Goal: Complete application form

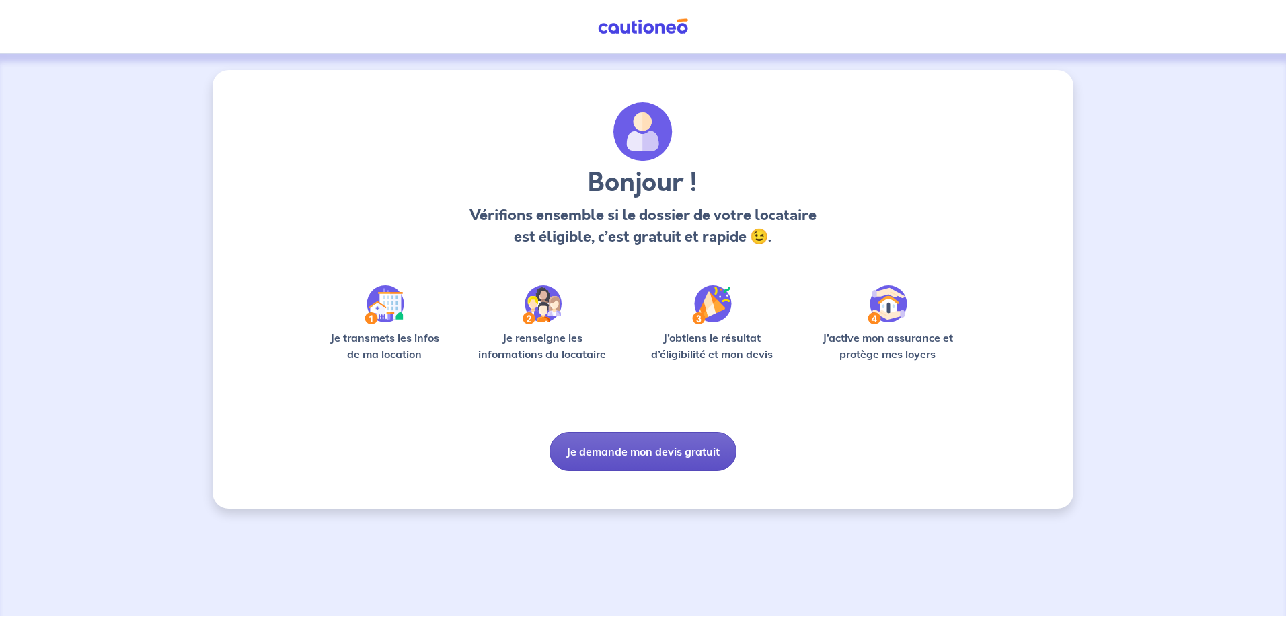
click at [653, 455] on button "Je demande mon devis gratuit" at bounding box center [643, 451] width 187 height 39
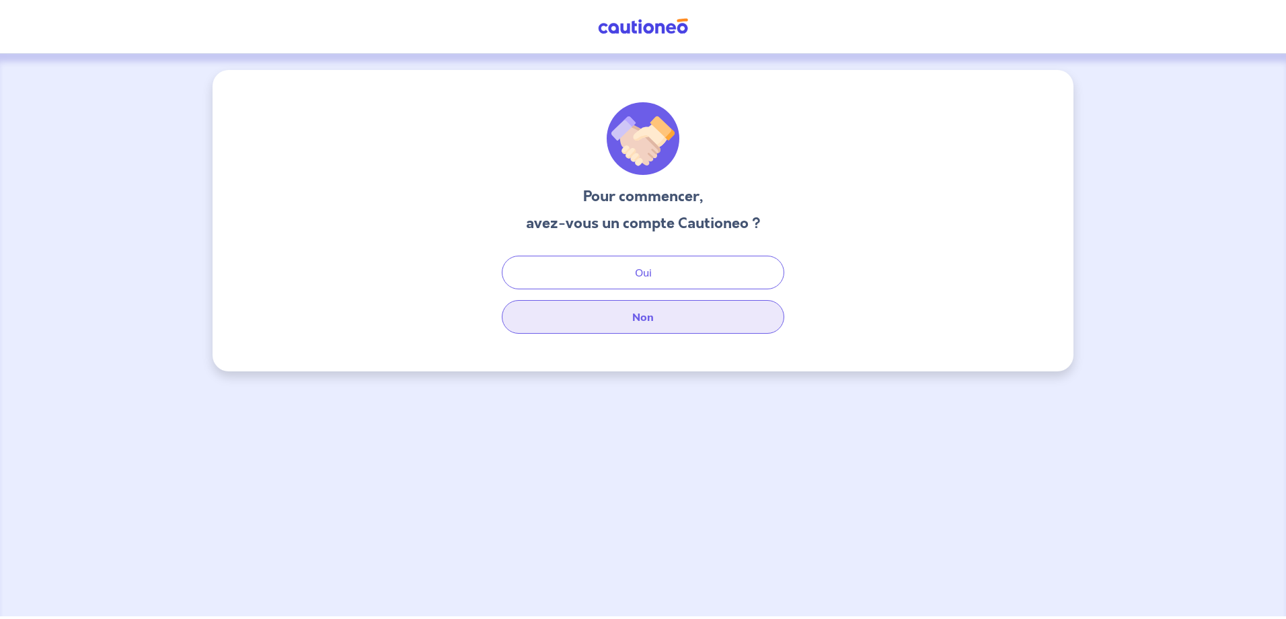
click at [673, 324] on button "Non" at bounding box center [643, 317] width 283 height 34
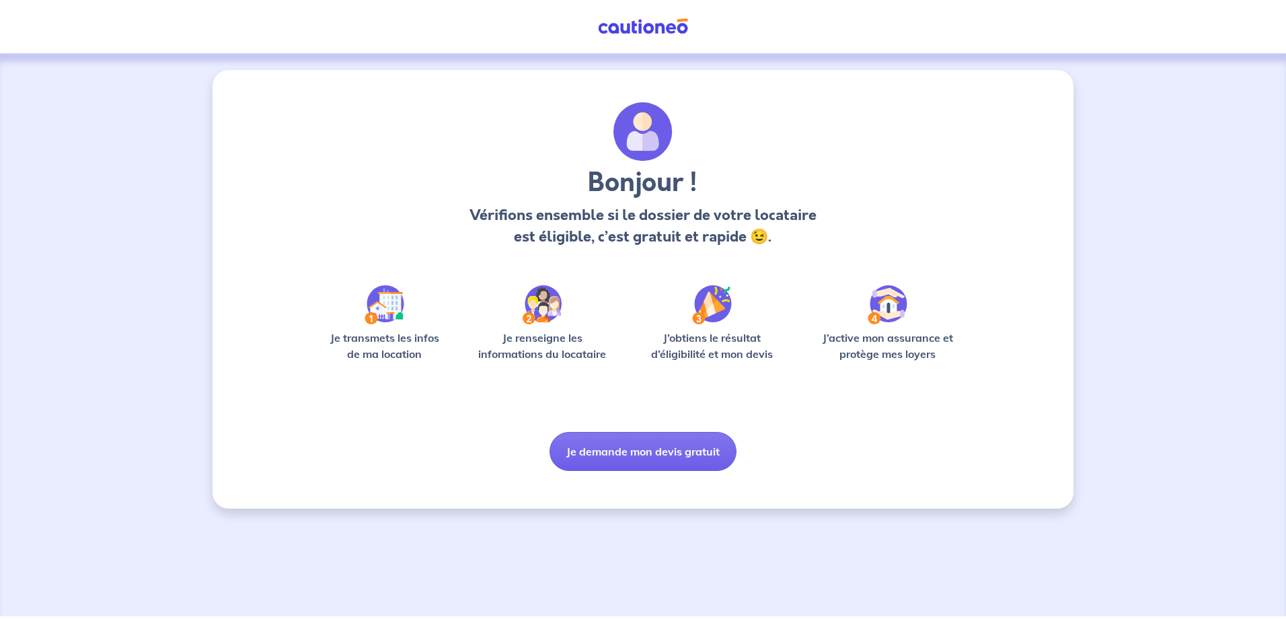
click at [383, 318] on img at bounding box center [385, 304] width 40 height 39
click at [672, 461] on button "Je demande mon devis gratuit" at bounding box center [643, 451] width 187 height 39
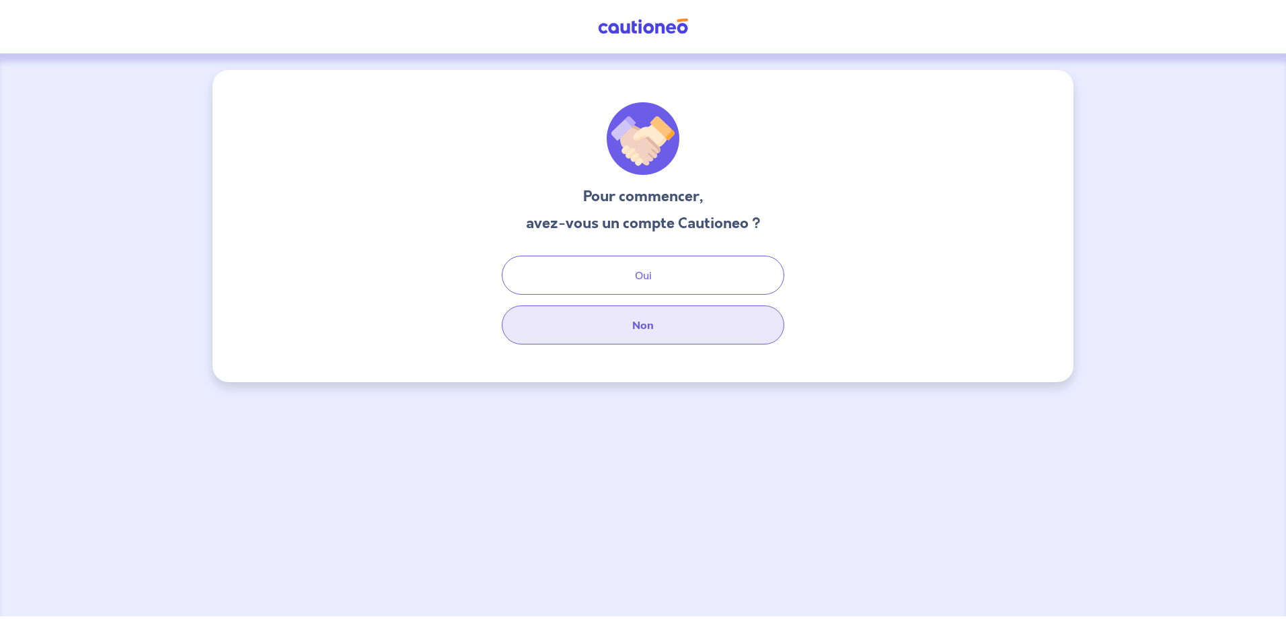
click at [667, 326] on button "Non" at bounding box center [643, 324] width 283 height 39
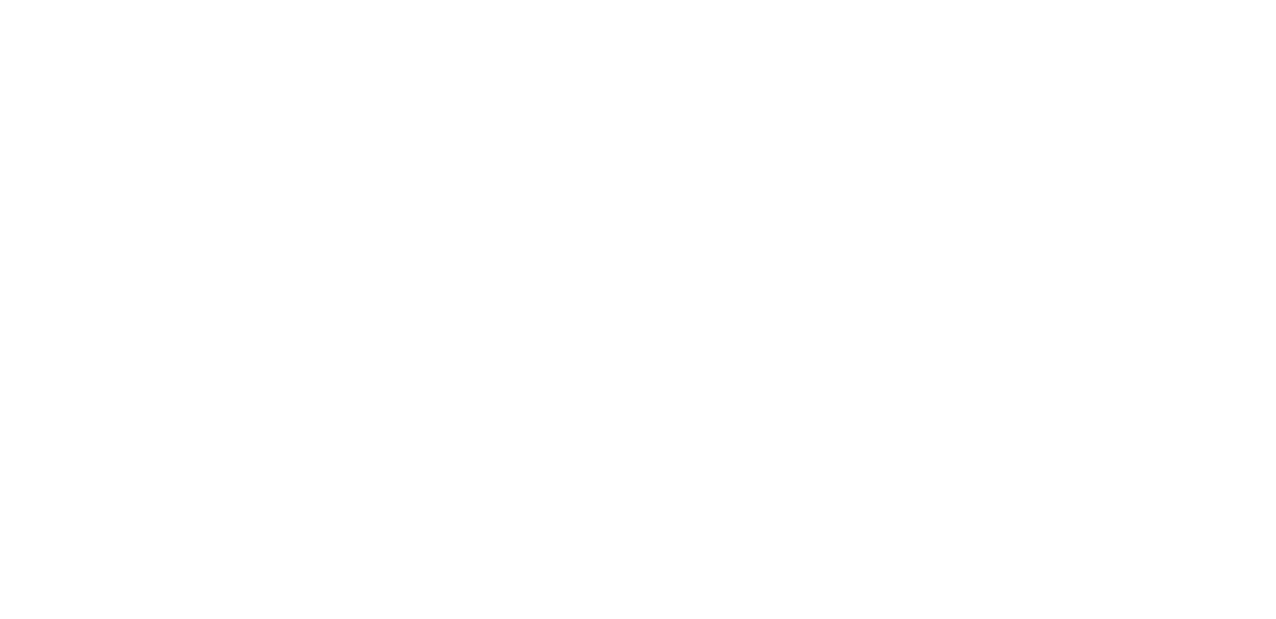
select select "FR"
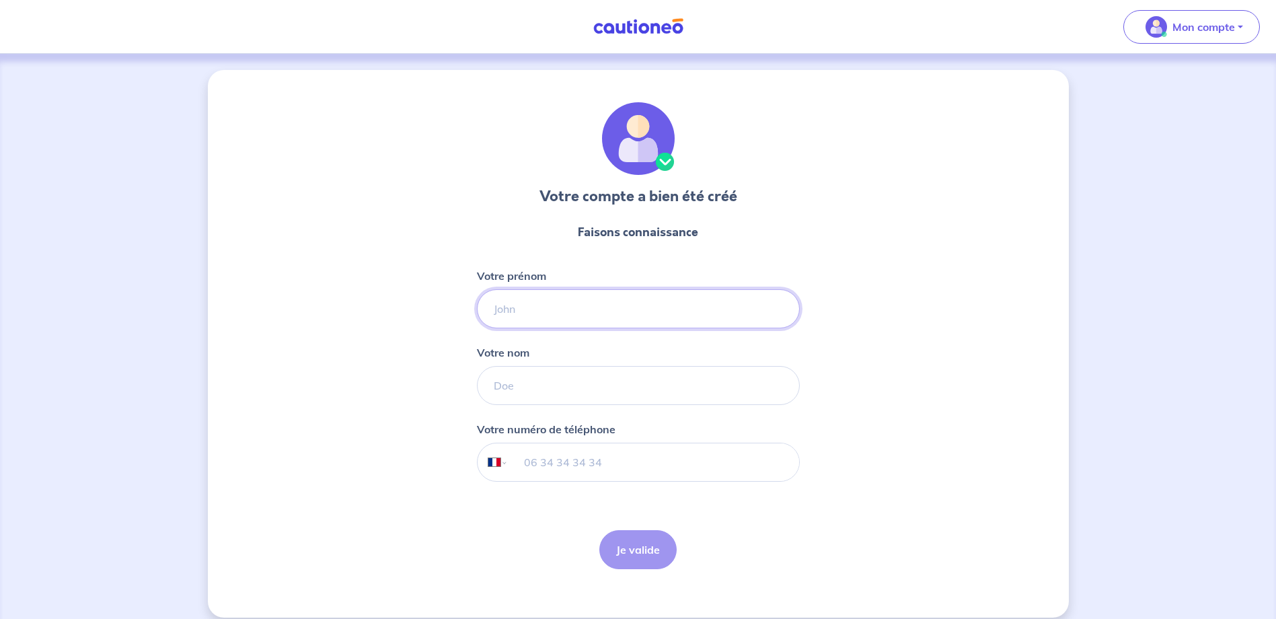
click at [554, 311] on input "Votre prénom" at bounding box center [638, 308] width 323 height 39
type input "Johanna"
click at [492, 248] on form "Faisons connaissance Votre prénom Johanna Votre nom Votre numéro de téléphone I…" at bounding box center [638, 396] width 323 height 367
click at [503, 384] on input "Votre nom" at bounding box center [638, 385] width 323 height 39
type input "PEYRON"
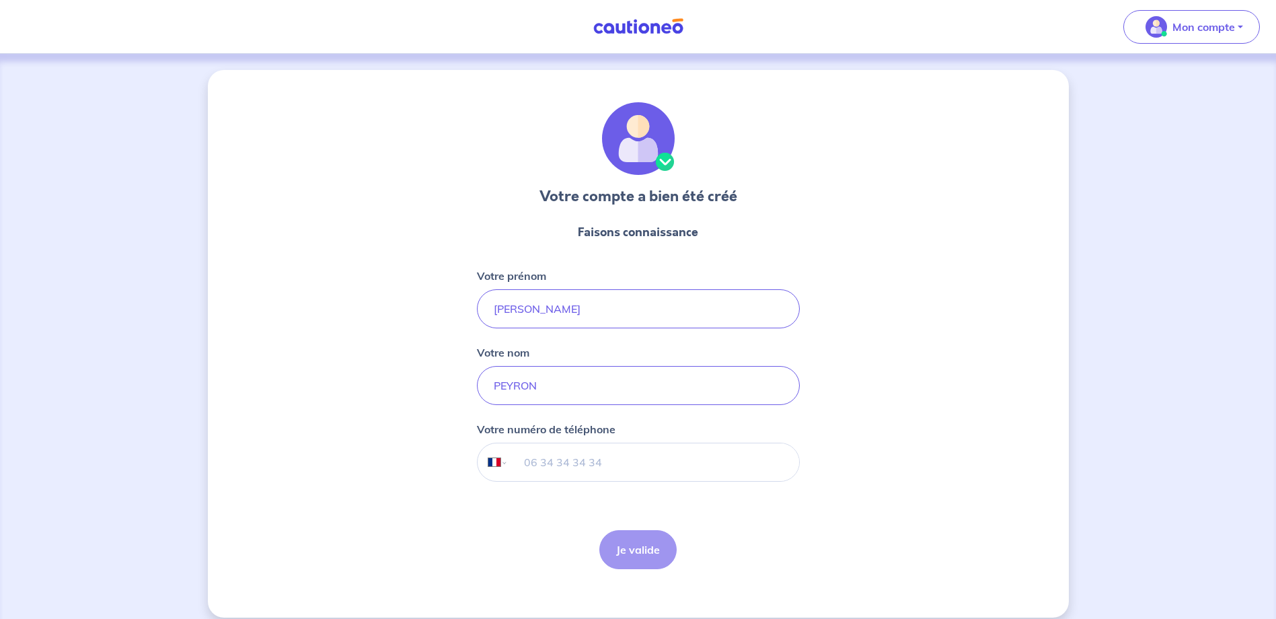
drag, startPoint x: 447, startPoint y: 383, endPoint x: 475, endPoint y: 407, distance: 36.7
click at [447, 383] on div "Votre compte a bien été créé Faisons connaissance Votre prénom Johanna Votre no…" at bounding box center [638, 344] width 861 height 548
click at [606, 469] on input "tel" at bounding box center [653, 462] width 291 height 38
type input "06 87 99 58 34"
click at [635, 550] on button "Je valide" at bounding box center [637, 549] width 77 height 39
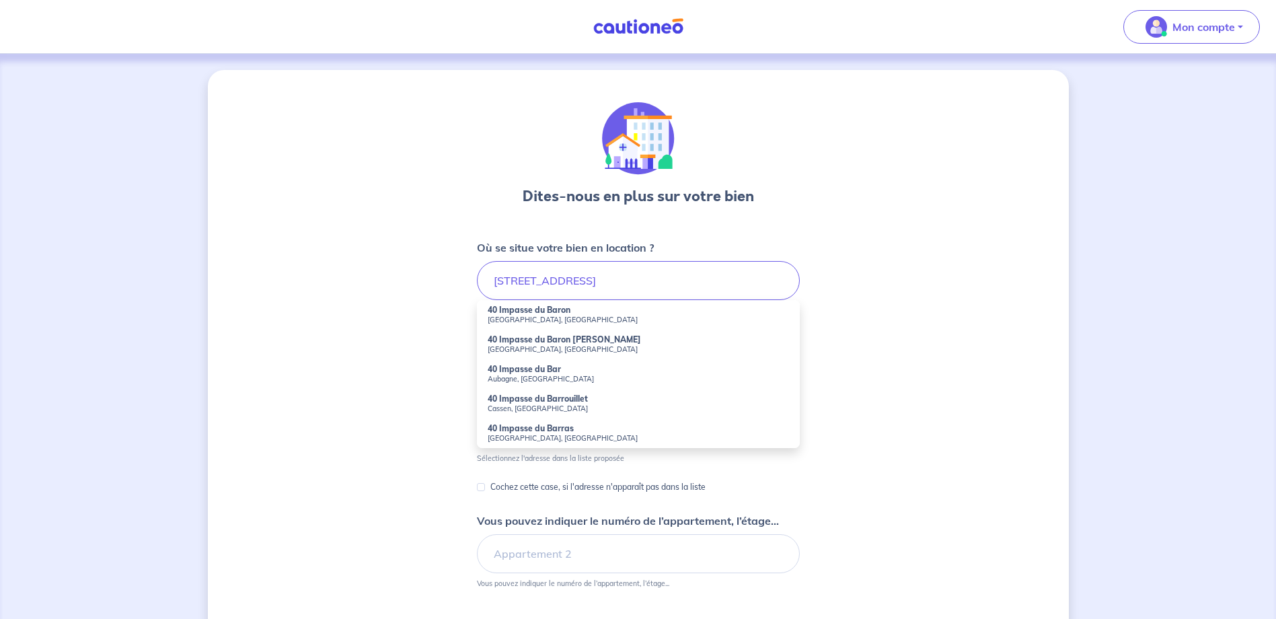
click at [873, 233] on div "Dites-nous en plus sur votre bien Où se situe votre bien en location ? 40 IMPAS…" at bounding box center [638, 422] width 861 height 704
click at [623, 285] on input "40 IMPASSE DU BAR" at bounding box center [638, 280] width 323 height 39
click at [532, 373] on strong "40 Impasse du Bar" at bounding box center [524, 369] width 73 height 10
type input "40 Impasse du Bar, Aubagne, France"
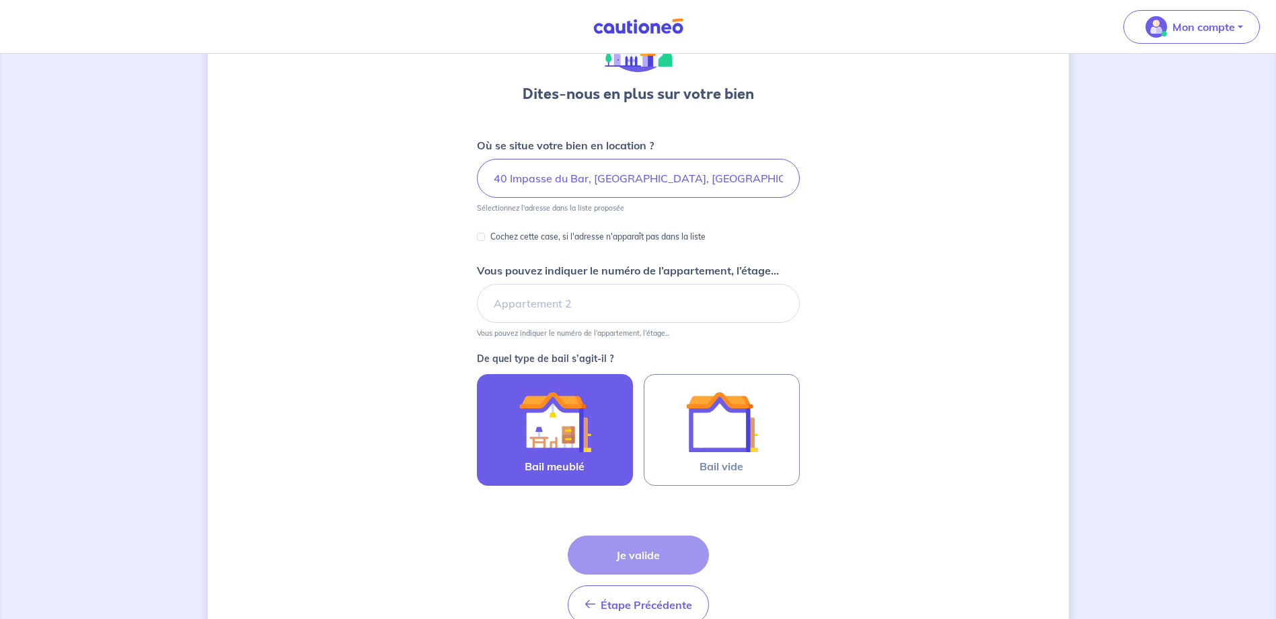
scroll to position [135, 0]
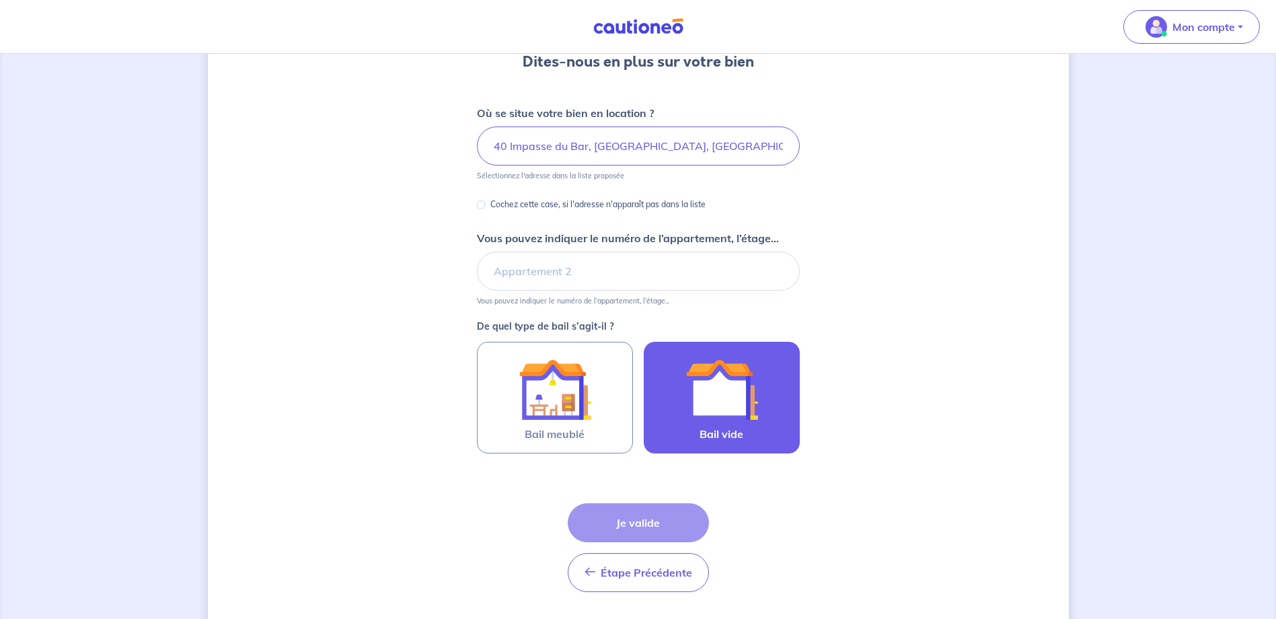
click at [715, 410] on img at bounding box center [722, 389] width 73 height 73
click at [0, 0] on input "Bail vide" at bounding box center [0, 0] width 0 height 0
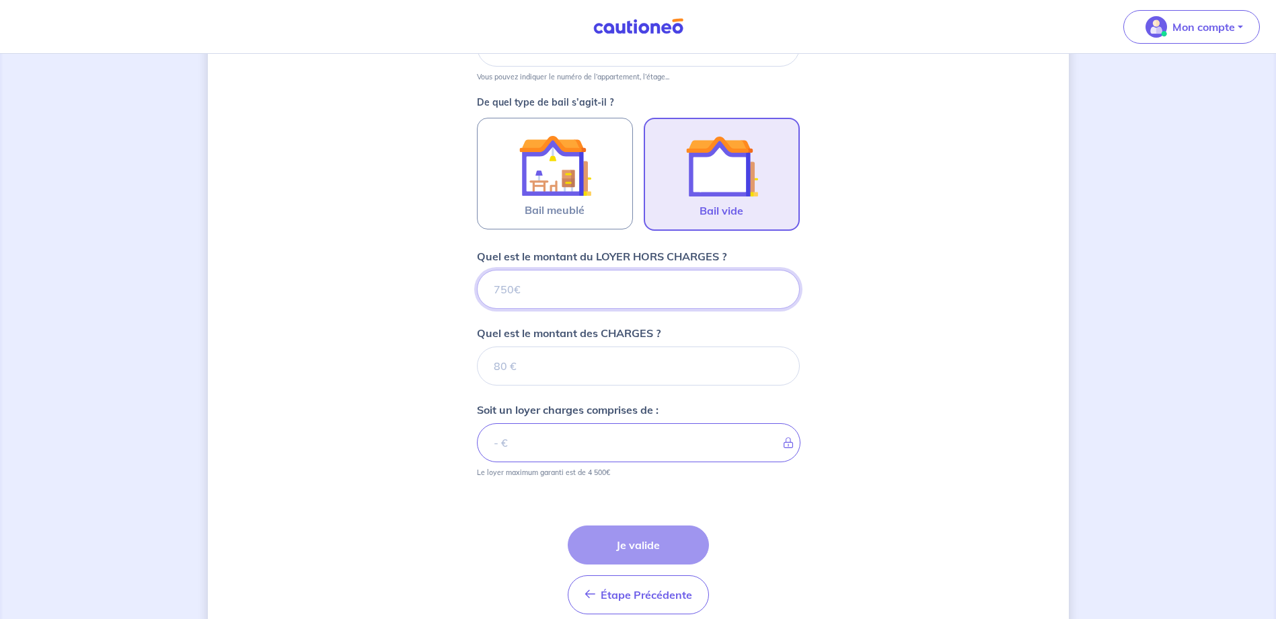
scroll to position [418, 0]
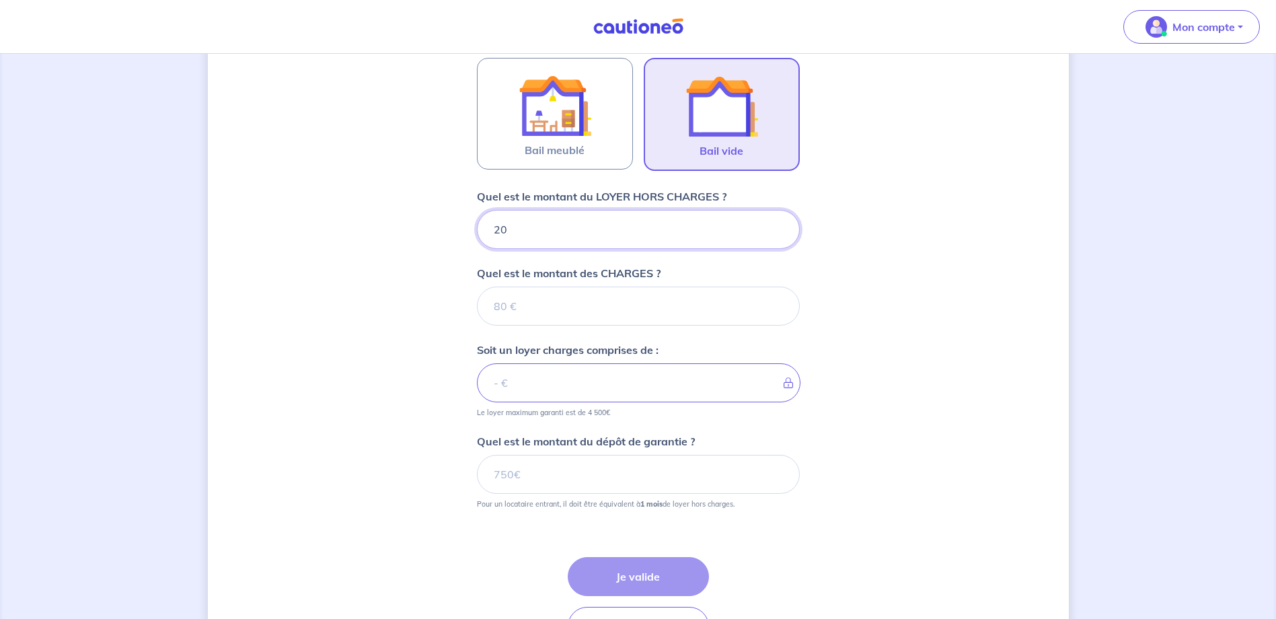
type input "200"
type input "2000"
click at [888, 254] on div "Dites-nous en plus sur votre bien Où se situe votre bien en location ? 40 Impas…" at bounding box center [638, 173] width 861 height 1043
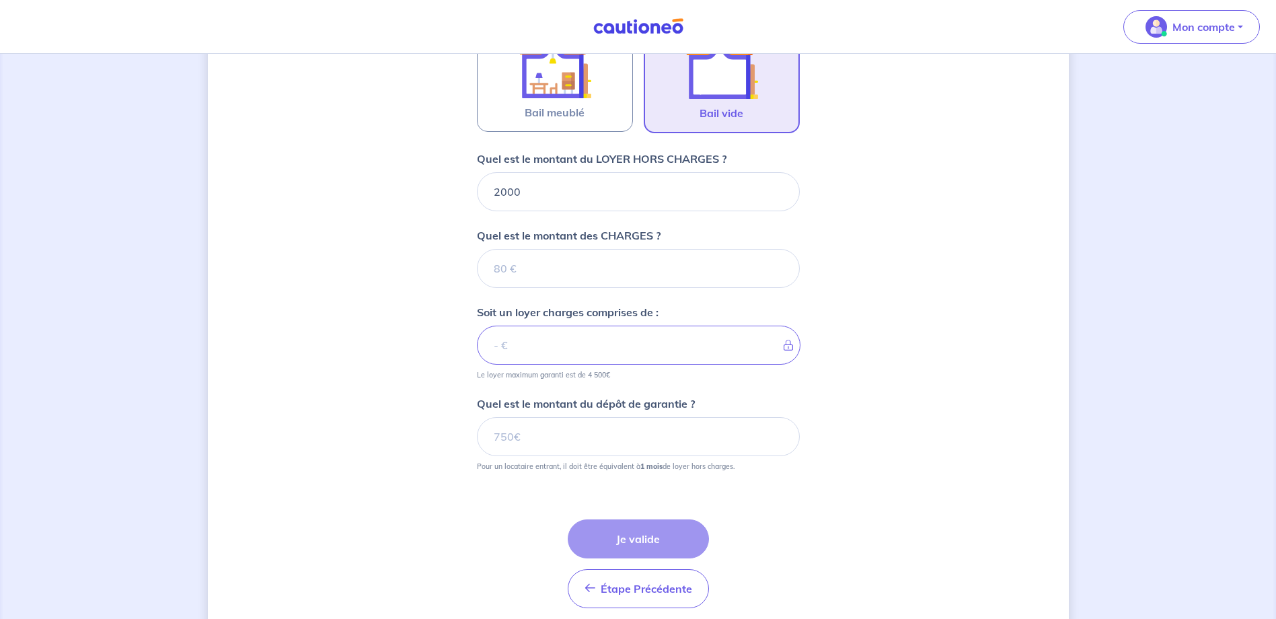
scroll to position [486, 0]
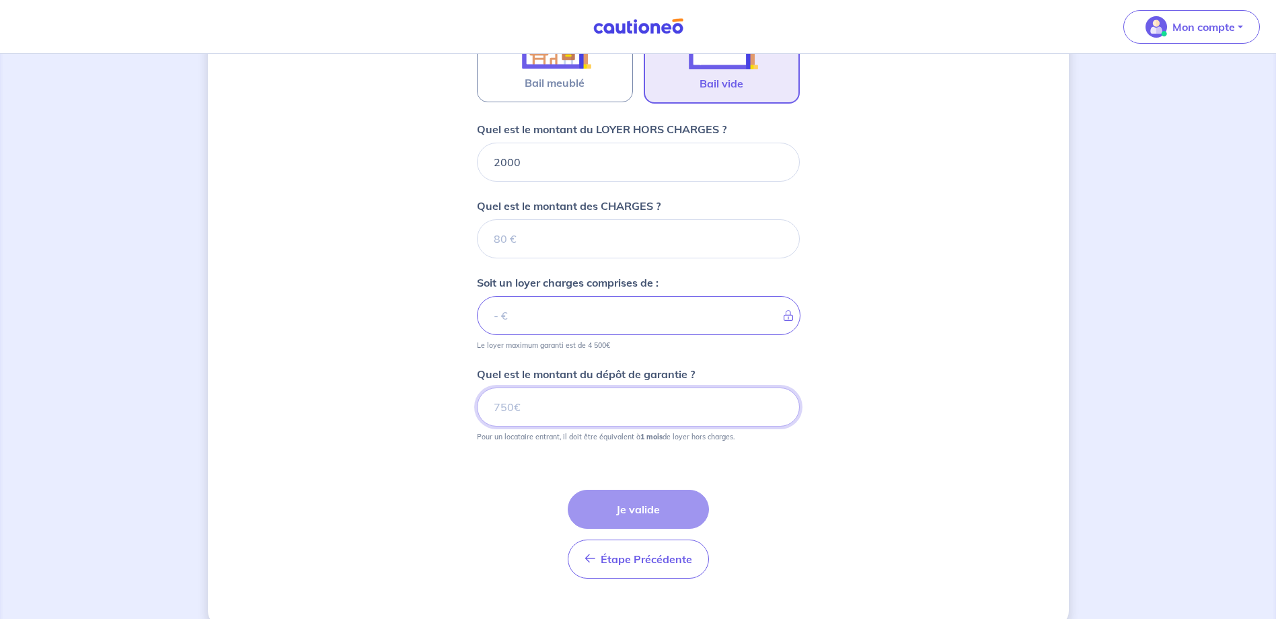
click at [591, 410] on input "Quel est le montant du dépôt de garantie ?" at bounding box center [638, 407] width 323 height 39
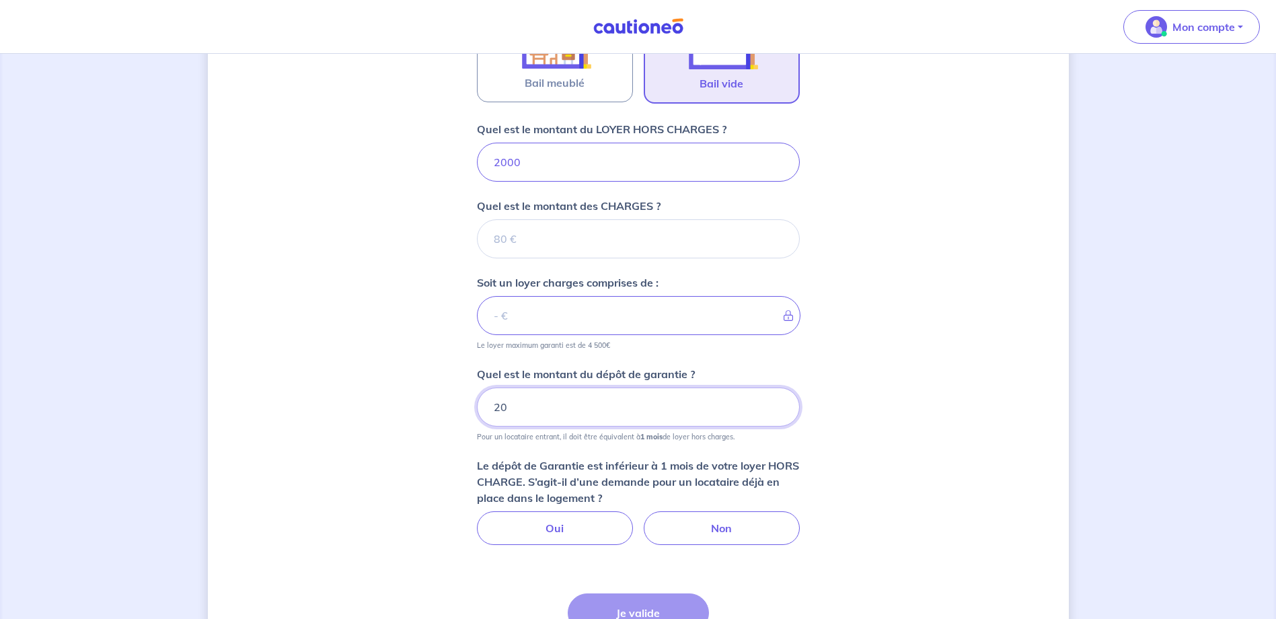
type input "200"
type input "2000"
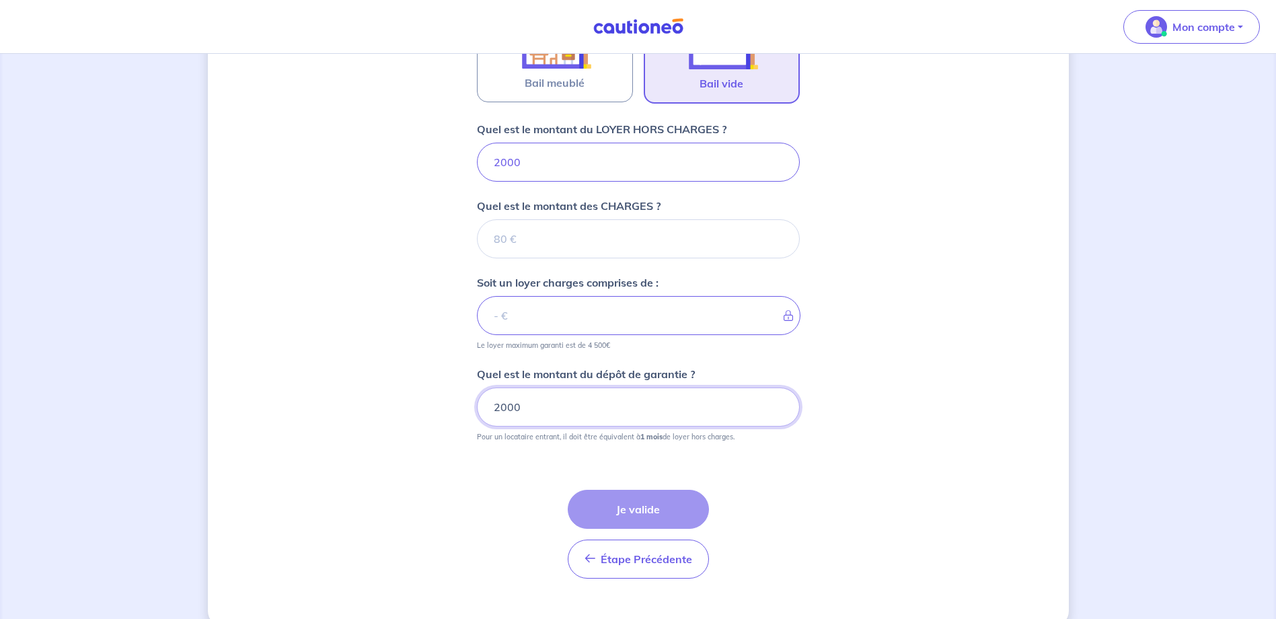
type input "2000"
click at [890, 416] on div "Dites-nous en plus sur votre bien Où se situe votre bien en location ? 40 Impas…" at bounding box center [638, 105] width 861 height 1043
click at [544, 239] on input "Quel est le montant des CHARGES ?" at bounding box center [638, 238] width 323 height 39
type input "0"
type input "2000"
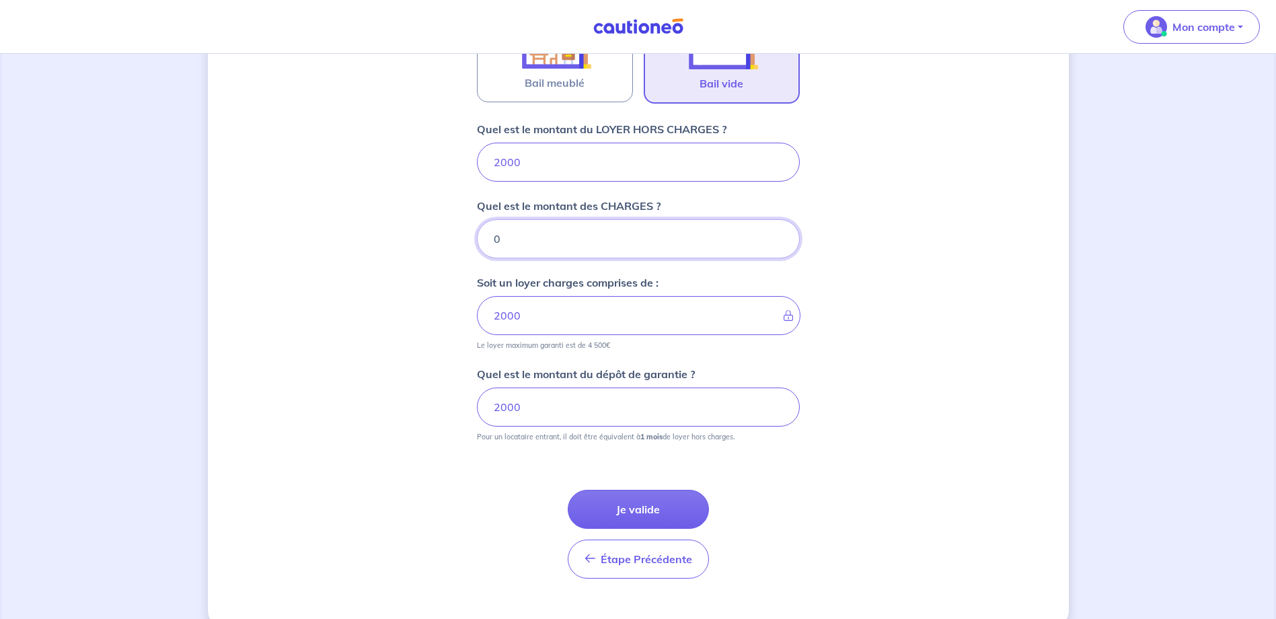
type input "0"
click at [926, 402] on div "Dites-nous en plus sur votre bien Où se situe votre bien en location ? 40 Impas…" at bounding box center [638, 105] width 861 height 1043
click at [654, 508] on button "Je valide" at bounding box center [638, 509] width 141 height 39
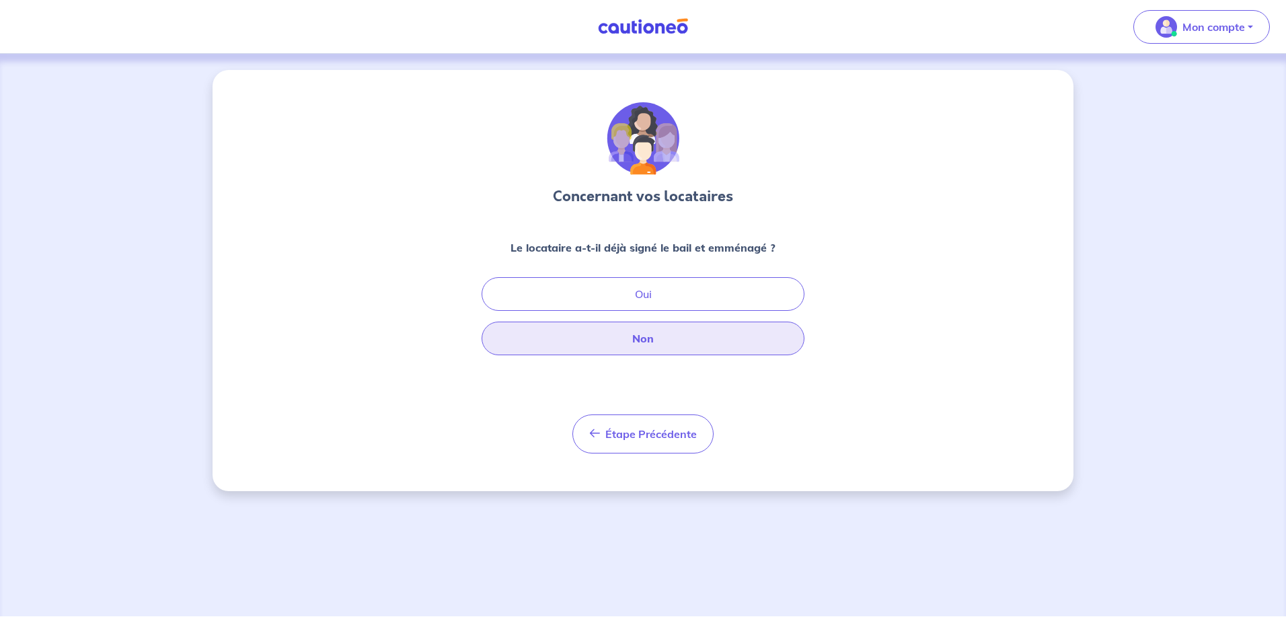
click at [677, 342] on button "Non" at bounding box center [643, 339] width 323 height 34
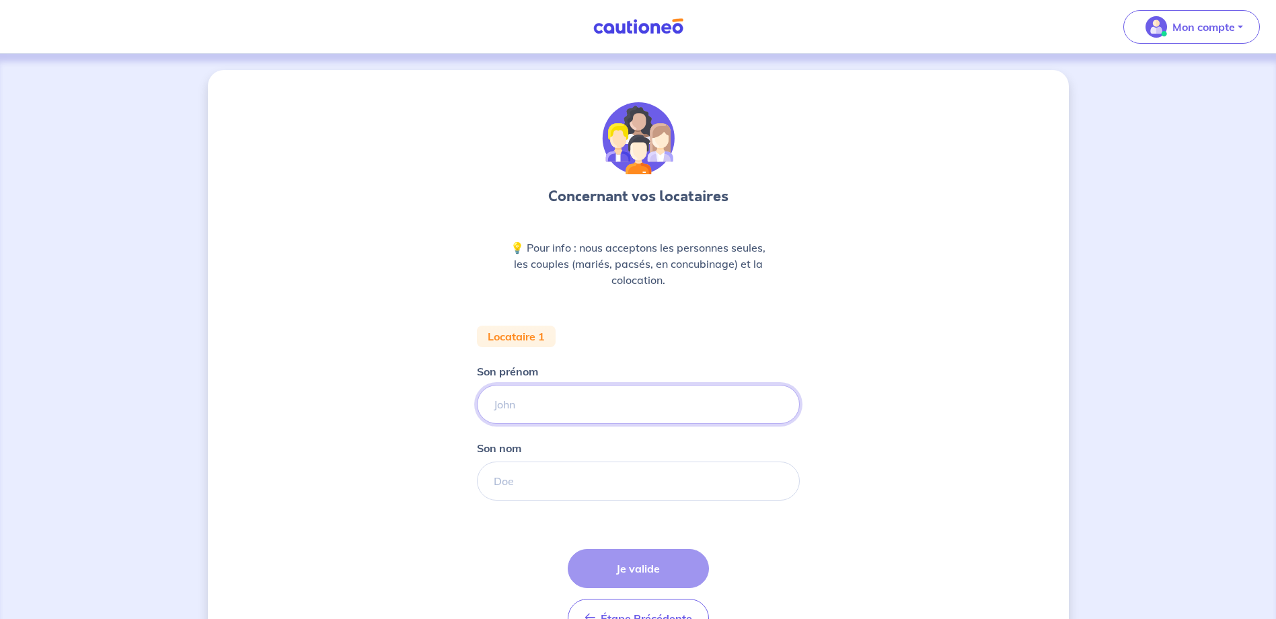
click at [601, 408] on input "Son prénom" at bounding box center [638, 404] width 323 height 39
type input "Olivier"
click at [575, 482] on input "Son nom" at bounding box center [638, 481] width 323 height 39
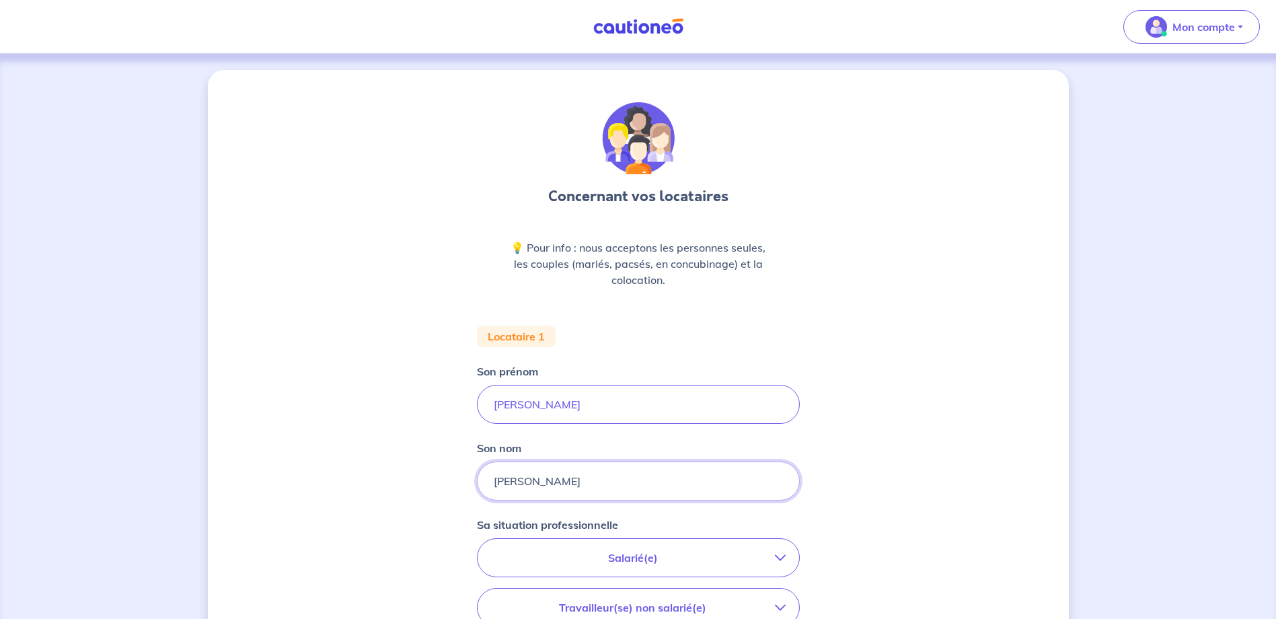
type input "BIJOTAT"
click at [924, 477] on div "Concernant vos locataires 💡 Pour info : nous acceptons les personnes seules, le…" at bounding box center [638, 495] width 861 height 850
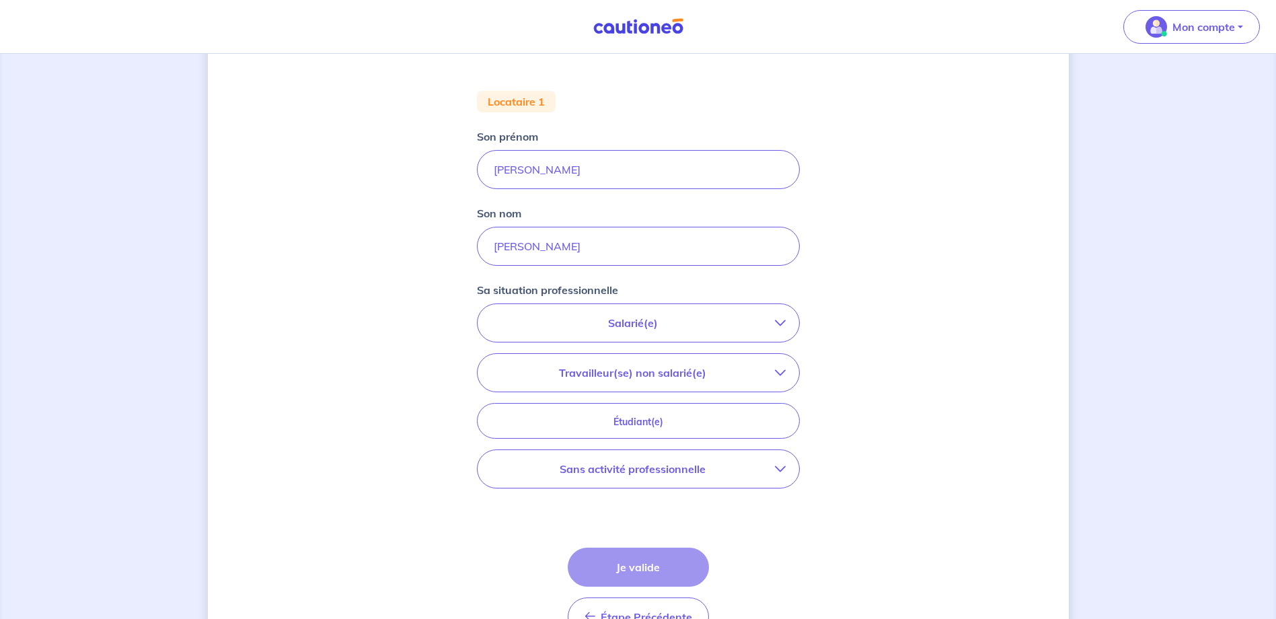
scroll to position [269, 0]
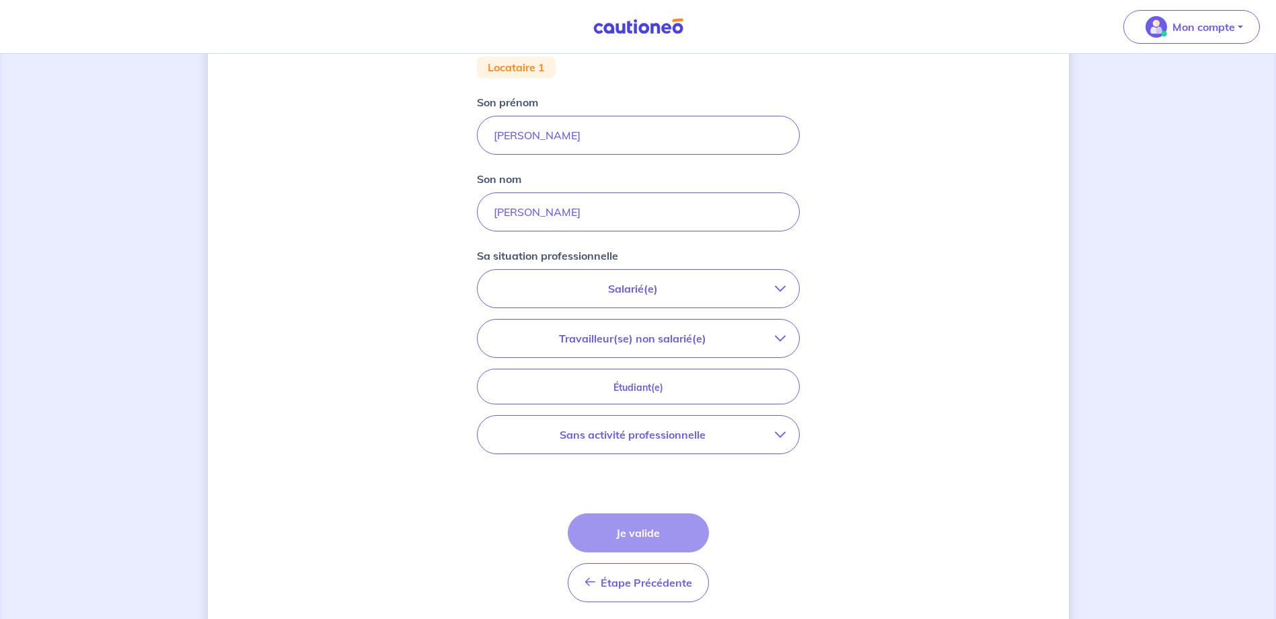
click at [684, 290] on p "Salarié(e)" at bounding box center [633, 289] width 284 height 16
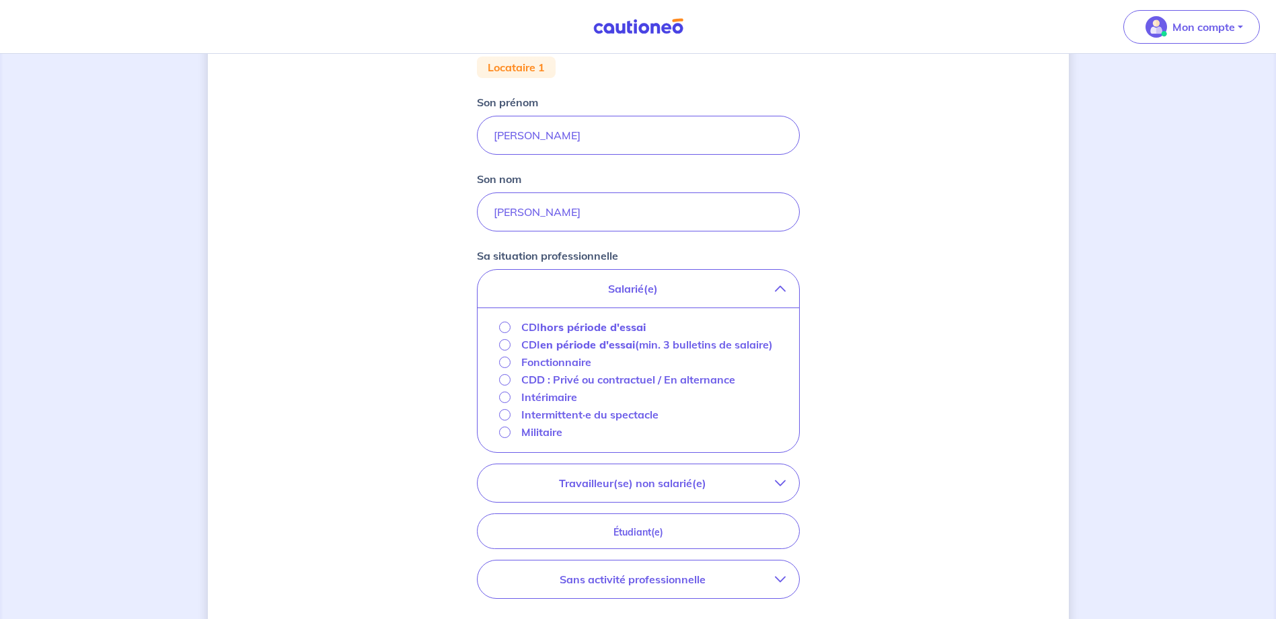
click at [575, 345] on strong "en période d'essai" at bounding box center [587, 344] width 95 height 13
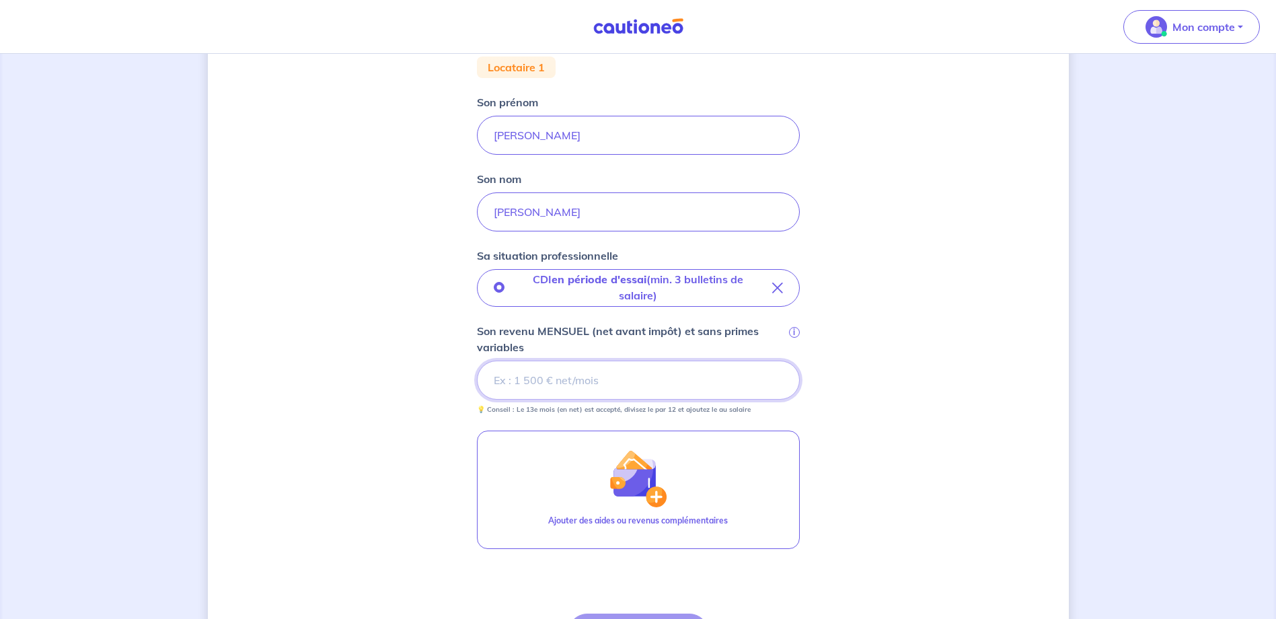
click at [554, 383] on input "Son revenu MENSUEL (net avant impôt) et sans primes variables i" at bounding box center [638, 380] width 323 height 39
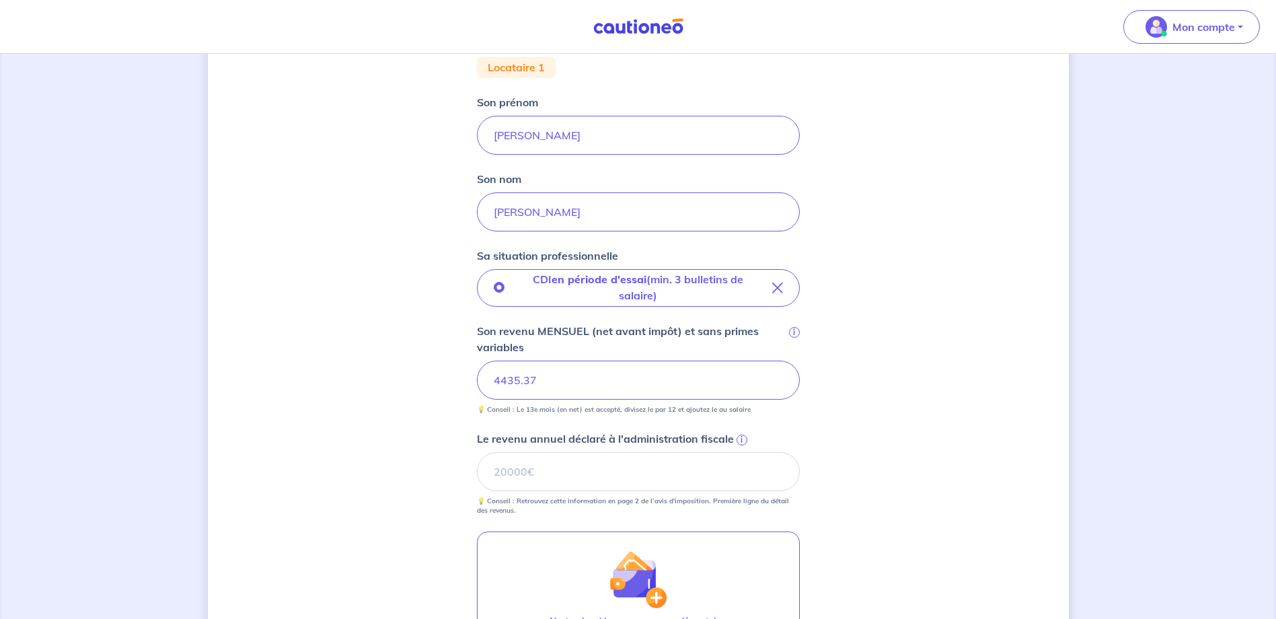
click at [902, 369] on div "Concernant vos locataires 💡 Pour info : nous acceptons les personnes seules, le…" at bounding box center [638, 326] width 861 height 1051
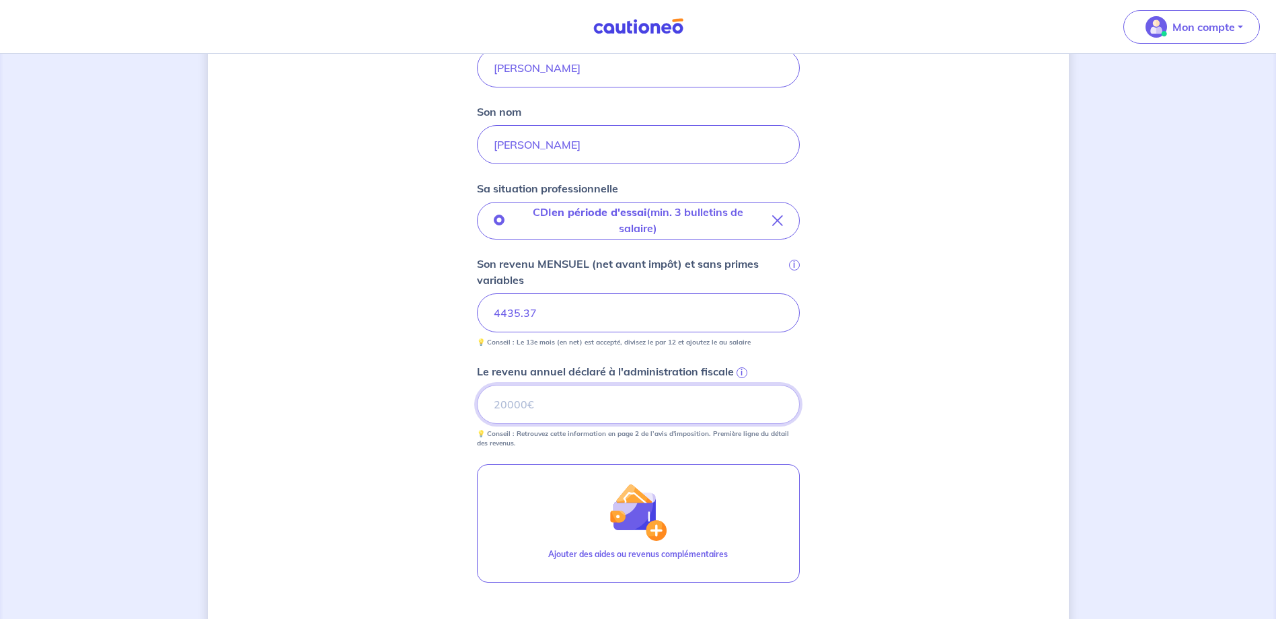
click at [686, 411] on input "Le revenu annuel déclaré à l'administration fiscale i" at bounding box center [638, 404] width 323 height 39
type input "59751"
click at [871, 369] on div "Concernant vos locataires 💡 Pour info : nous acceptons les personnes seules, le…" at bounding box center [638, 259] width 861 height 1051
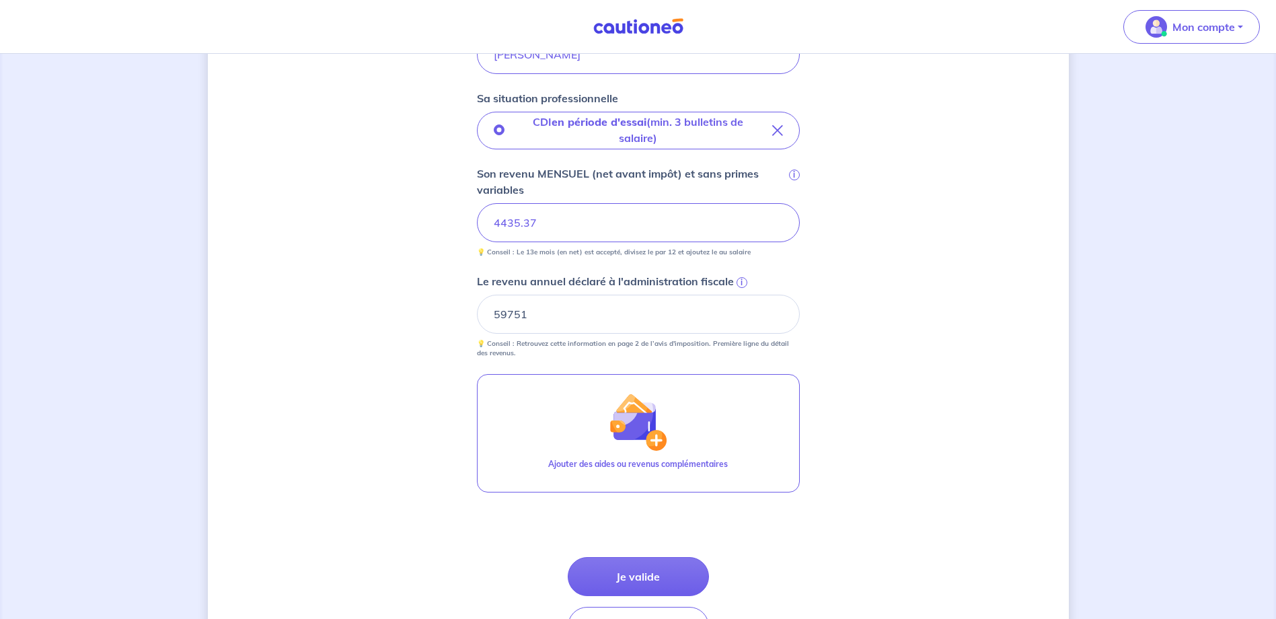
scroll to position [471, 0]
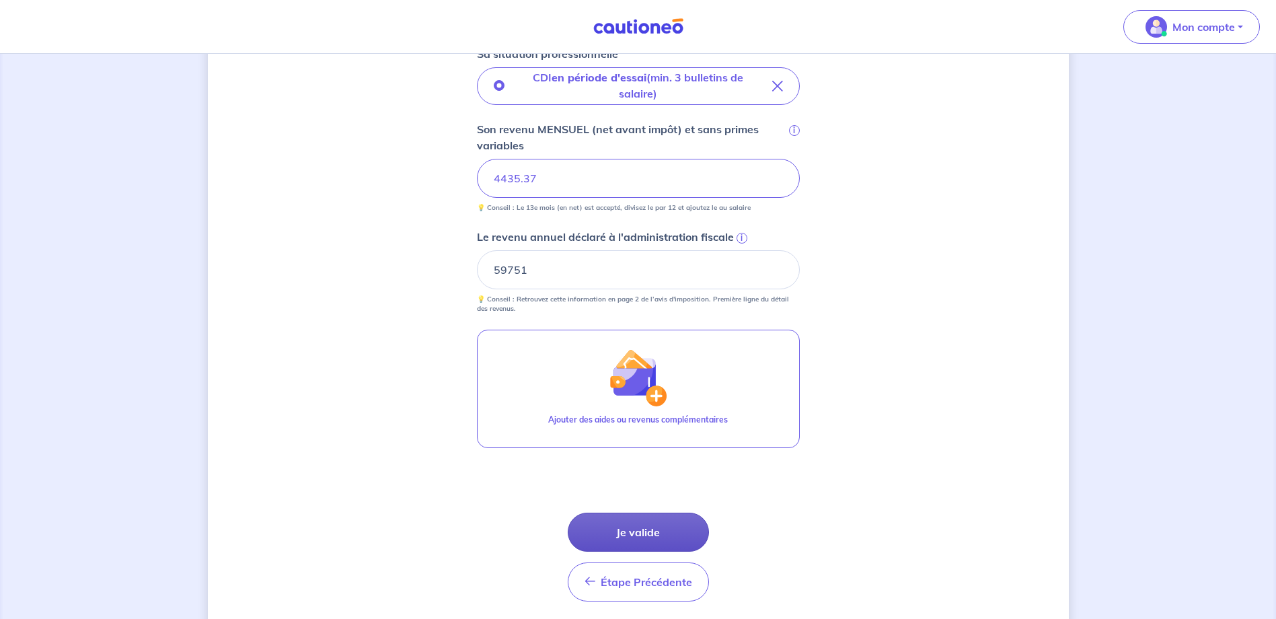
click at [659, 533] on button "Je valide" at bounding box center [638, 532] width 141 height 39
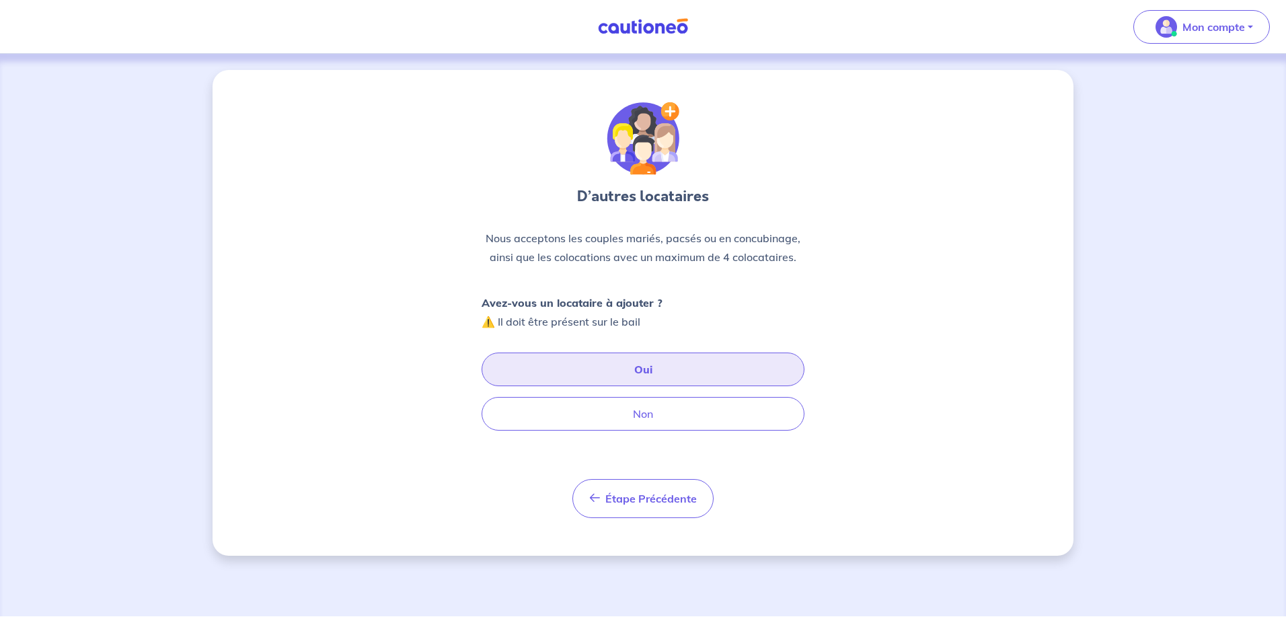
click at [642, 369] on button "Oui" at bounding box center [643, 370] width 323 height 34
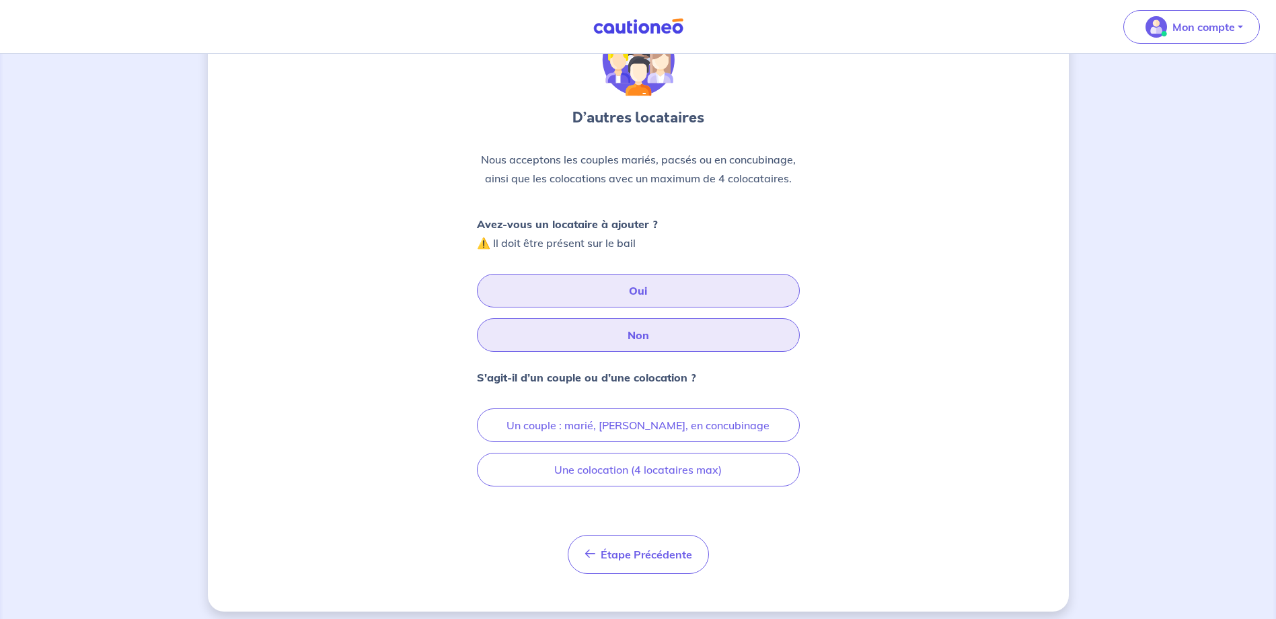
scroll to position [87, 0]
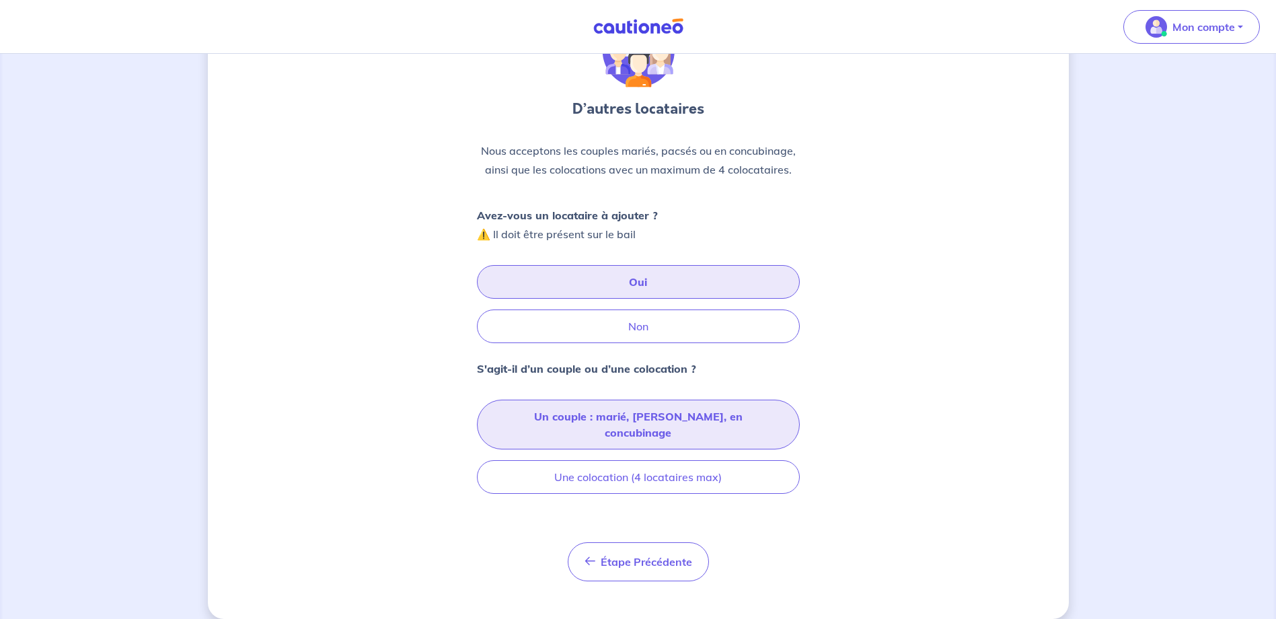
click at [673, 411] on button "Un couple : marié, pacsé, en concubinage" at bounding box center [638, 425] width 323 height 50
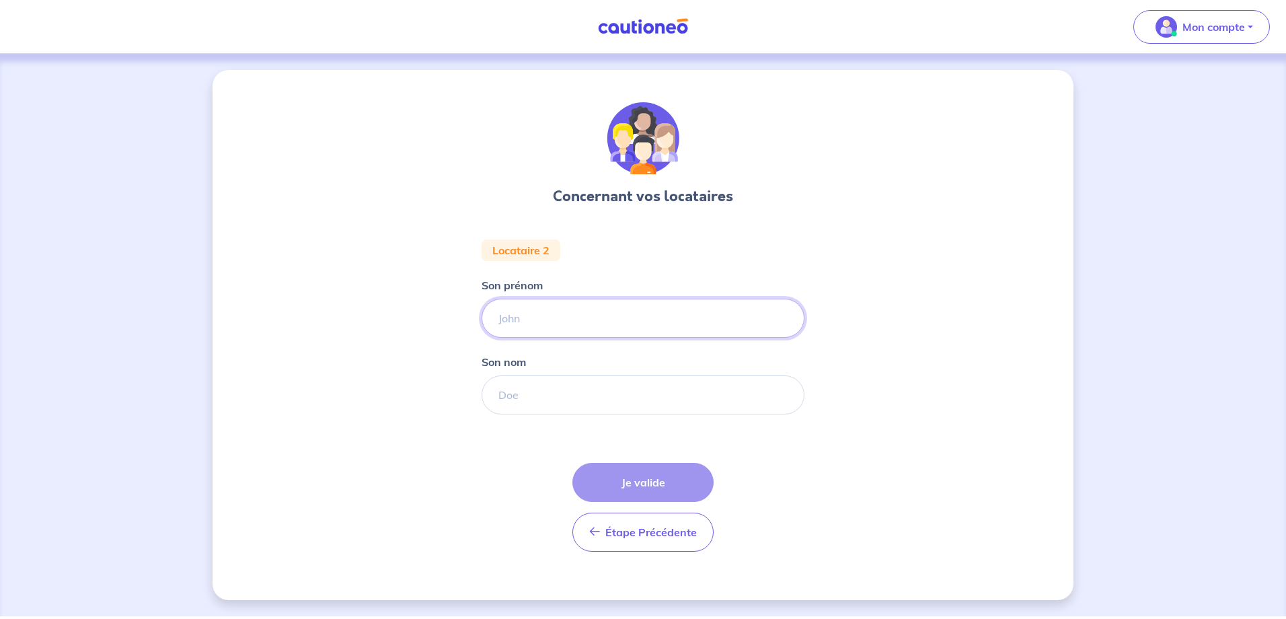
click at [564, 322] on input "Son prénom" at bounding box center [643, 318] width 323 height 39
type input "Olivier"
type input "BIJOTAT"
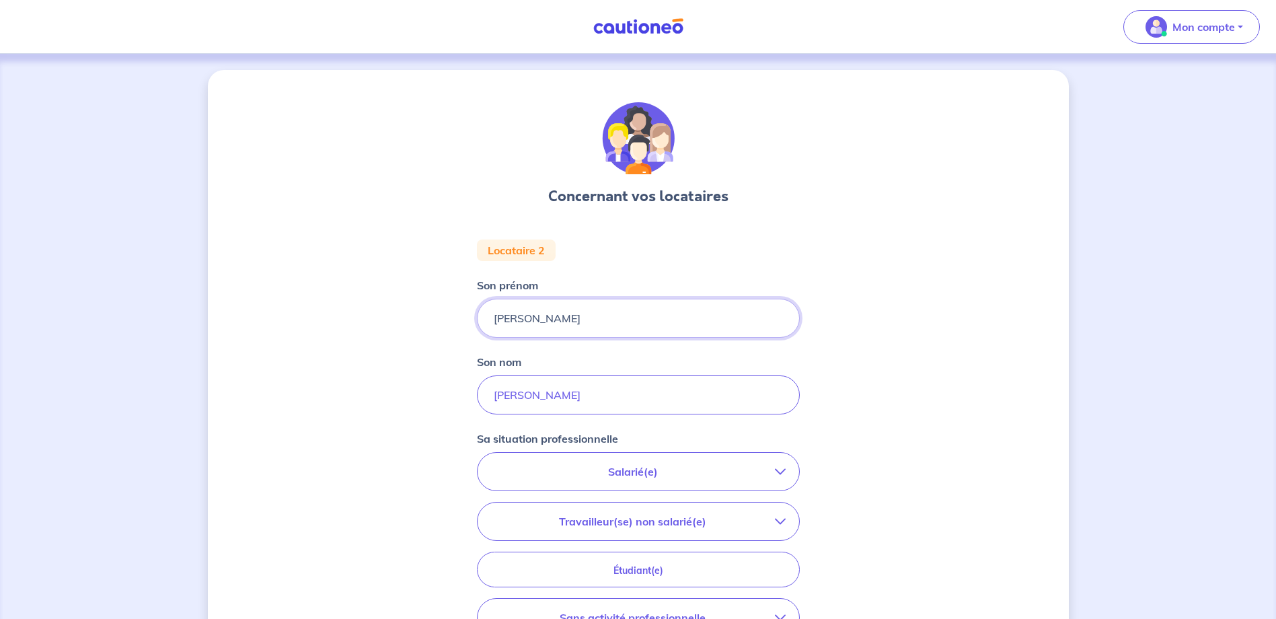
drag, startPoint x: 542, startPoint y: 316, endPoint x: 488, endPoint y: 324, distance: 53.7
click at [488, 324] on input "Olivier" at bounding box center [638, 318] width 323 height 39
type input "Véronique"
click at [458, 340] on div "Concernant vos locataires Locataire 2 Son prénom Véronique Son nom BIJOTAT Sa s…" at bounding box center [638, 452] width 861 height 764
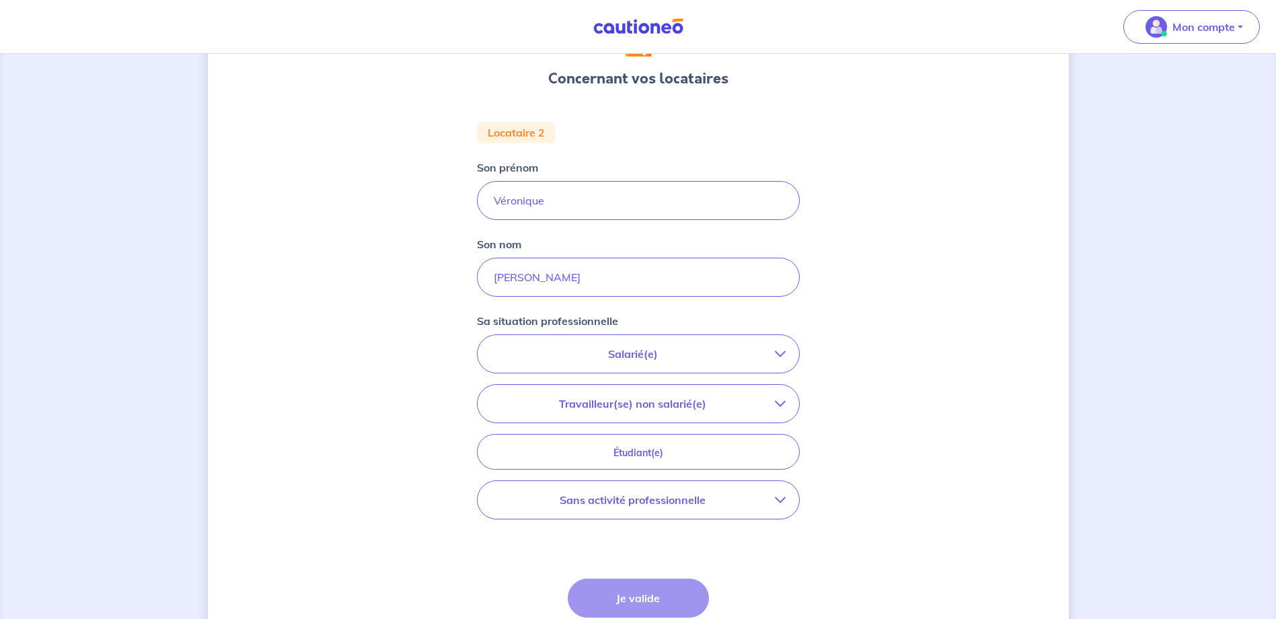
scroll to position [135, 0]
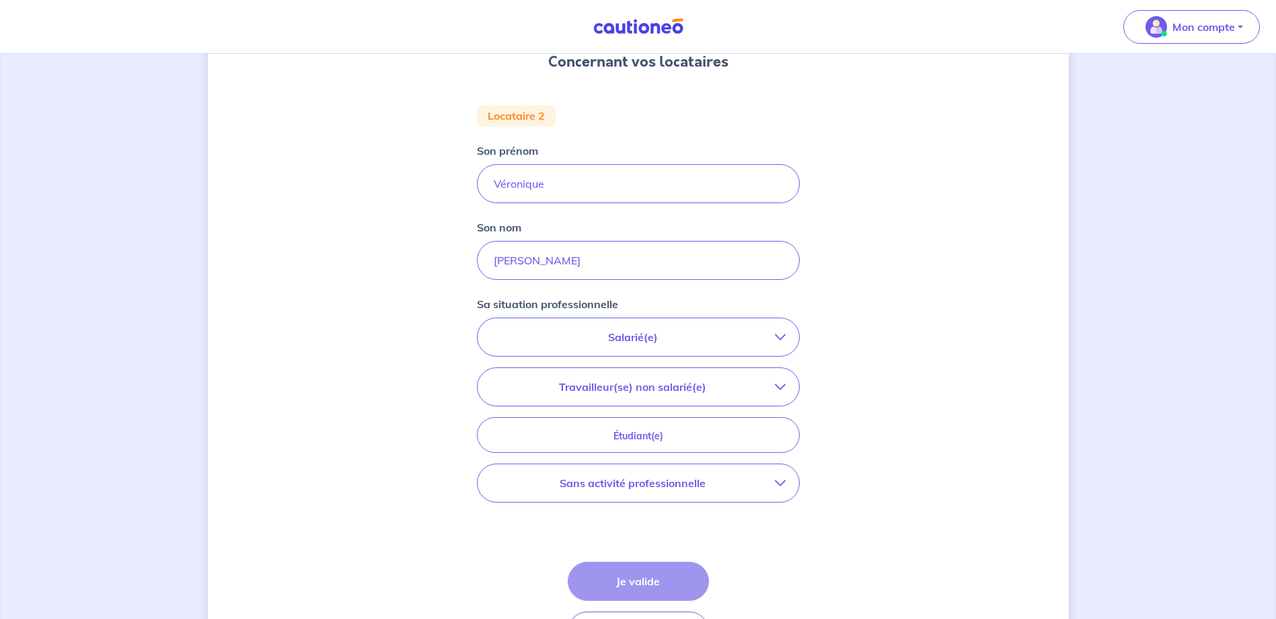
click at [686, 484] on p "Sans activité professionnelle" at bounding box center [633, 483] width 284 height 16
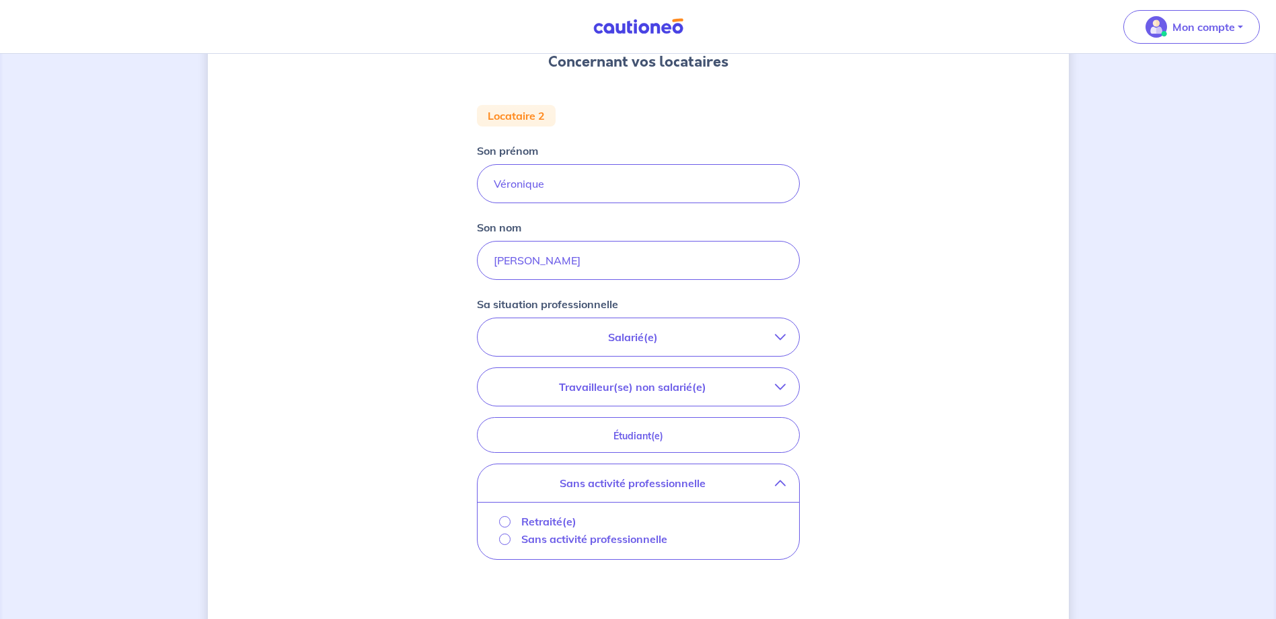
scroll to position [202, 0]
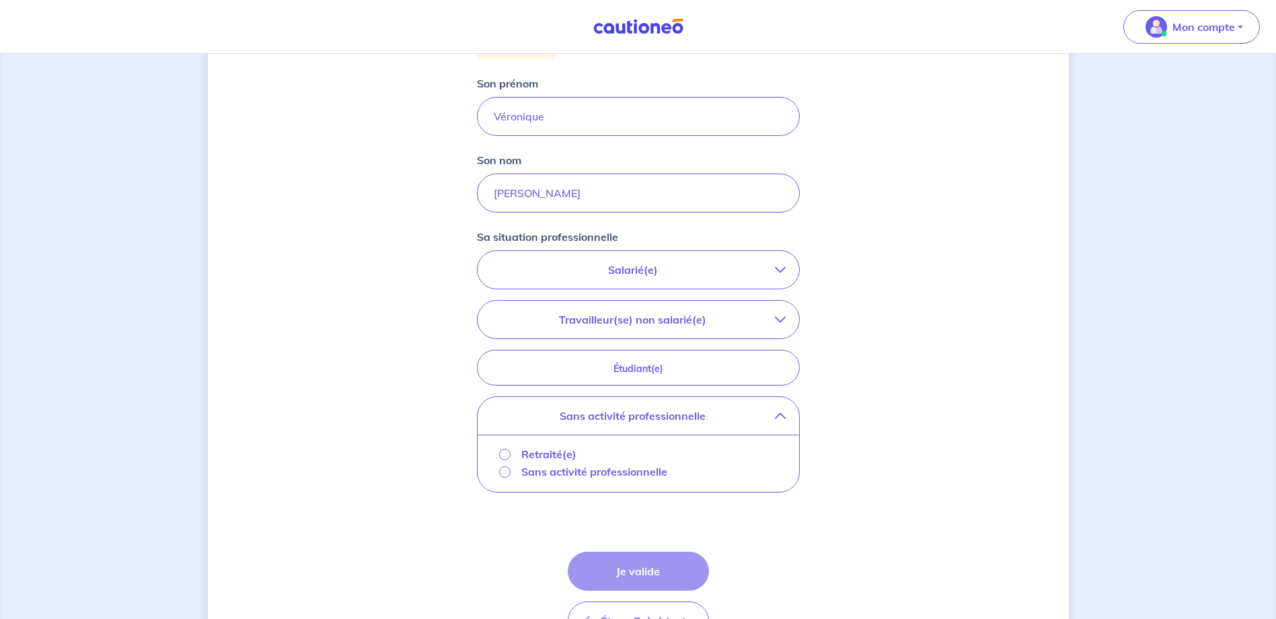
click at [616, 470] on p "Sans activité professionnelle" at bounding box center [594, 472] width 146 height 16
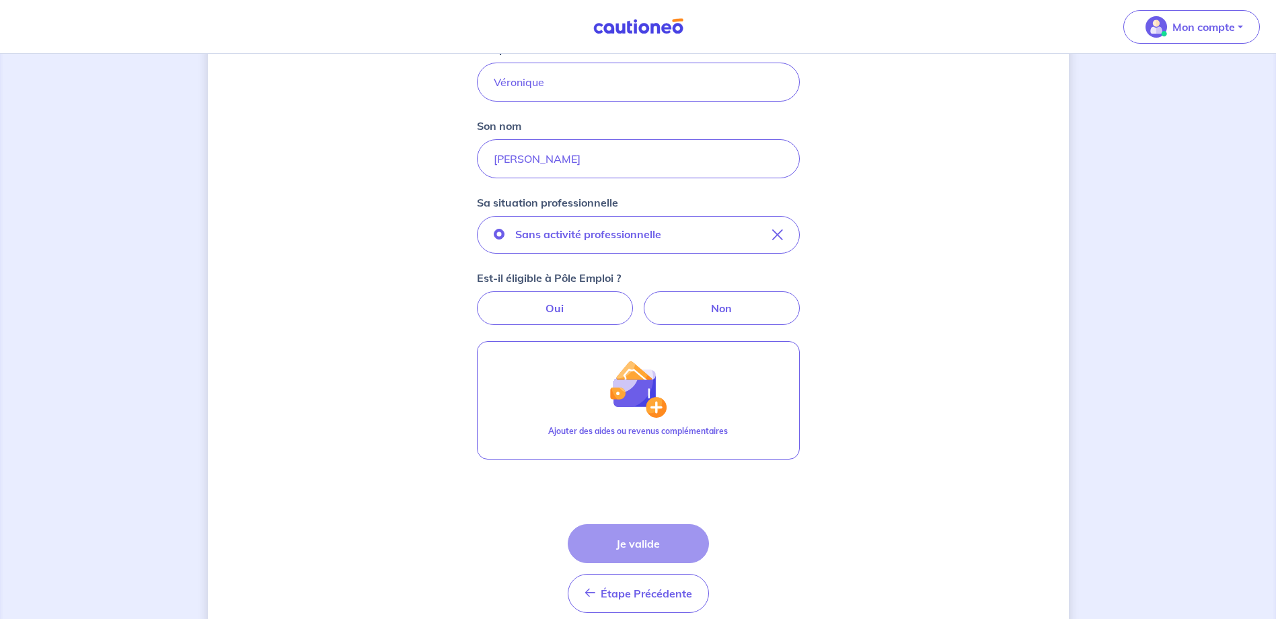
scroll to position [295, 0]
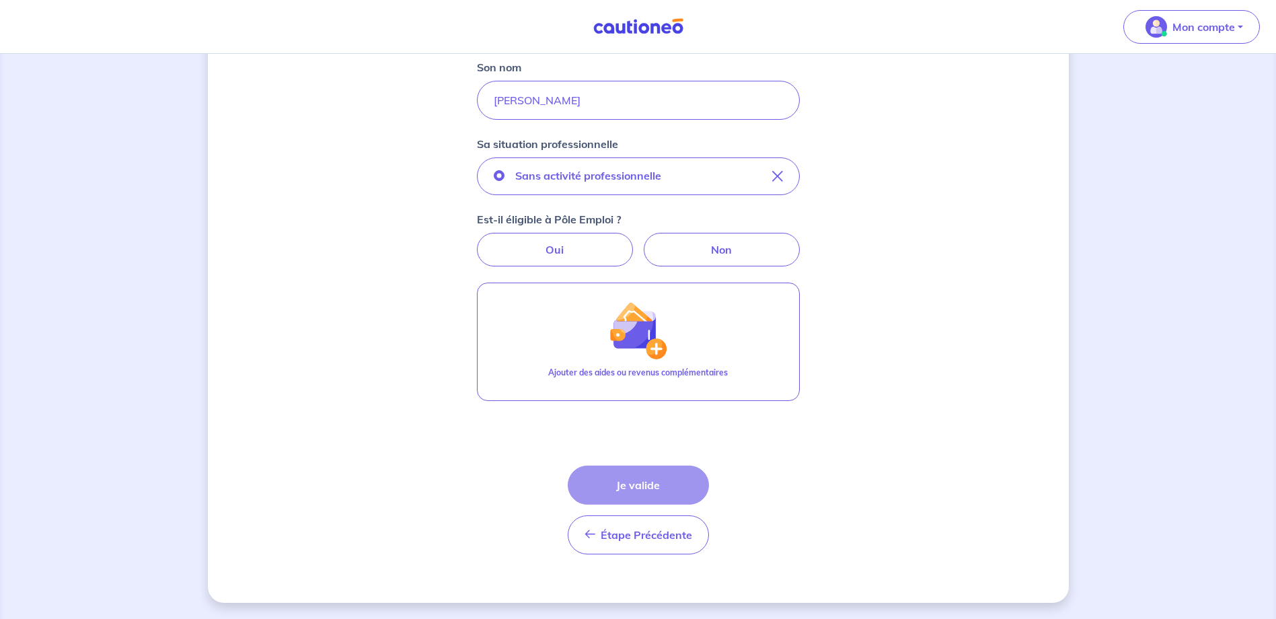
click at [812, 451] on div "Concernant vos locataires Locataire 2 Son prénom Véronique Son nom BIJOTAT Sa s…" at bounding box center [638, 188] width 861 height 827
